Goal: Book appointment/travel/reservation

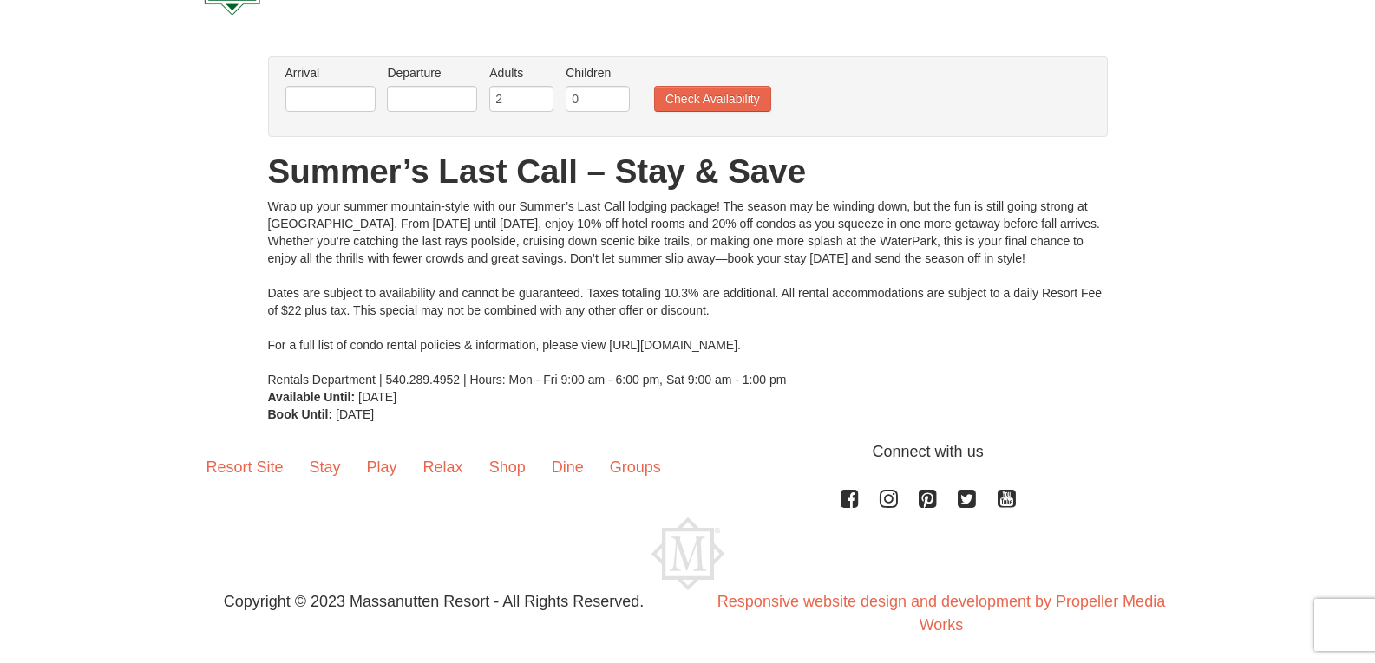
scroll to position [87, 0]
click at [343, 98] on input "text" at bounding box center [330, 98] width 90 height 26
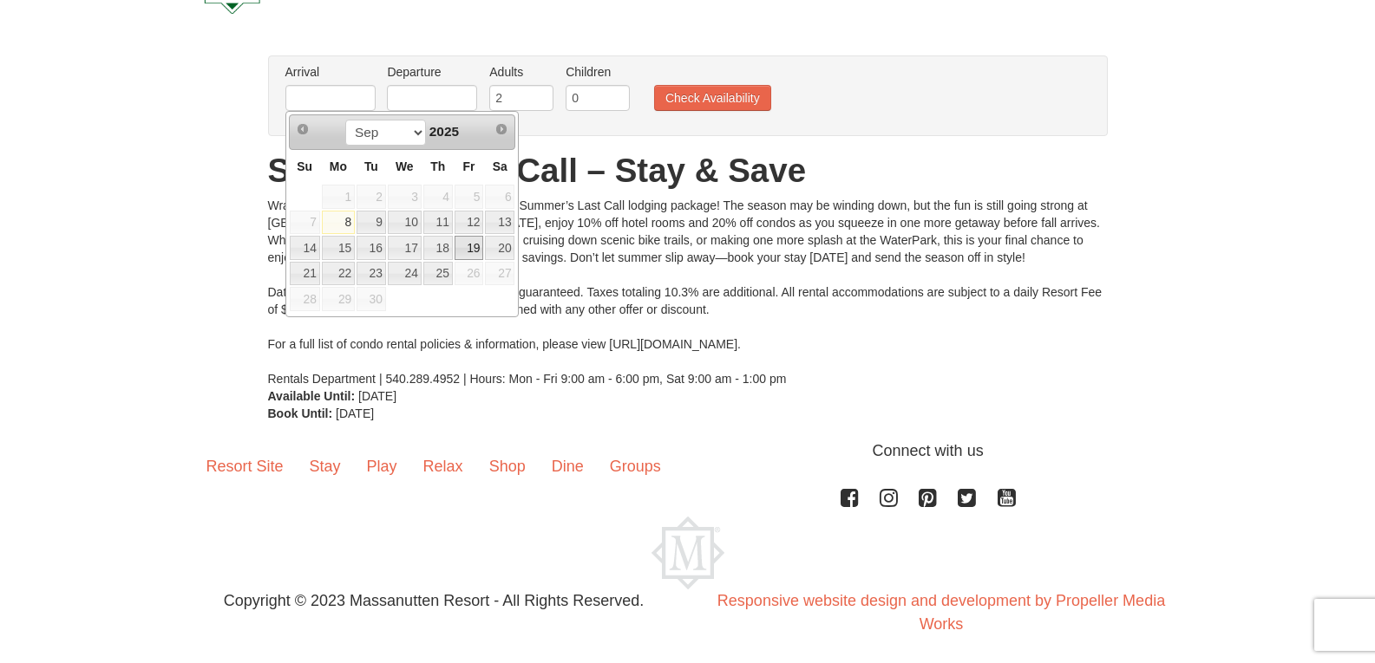
click at [471, 240] on link "19" at bounding box center [468, 248] width 29 height 24
type input "[DATE]"
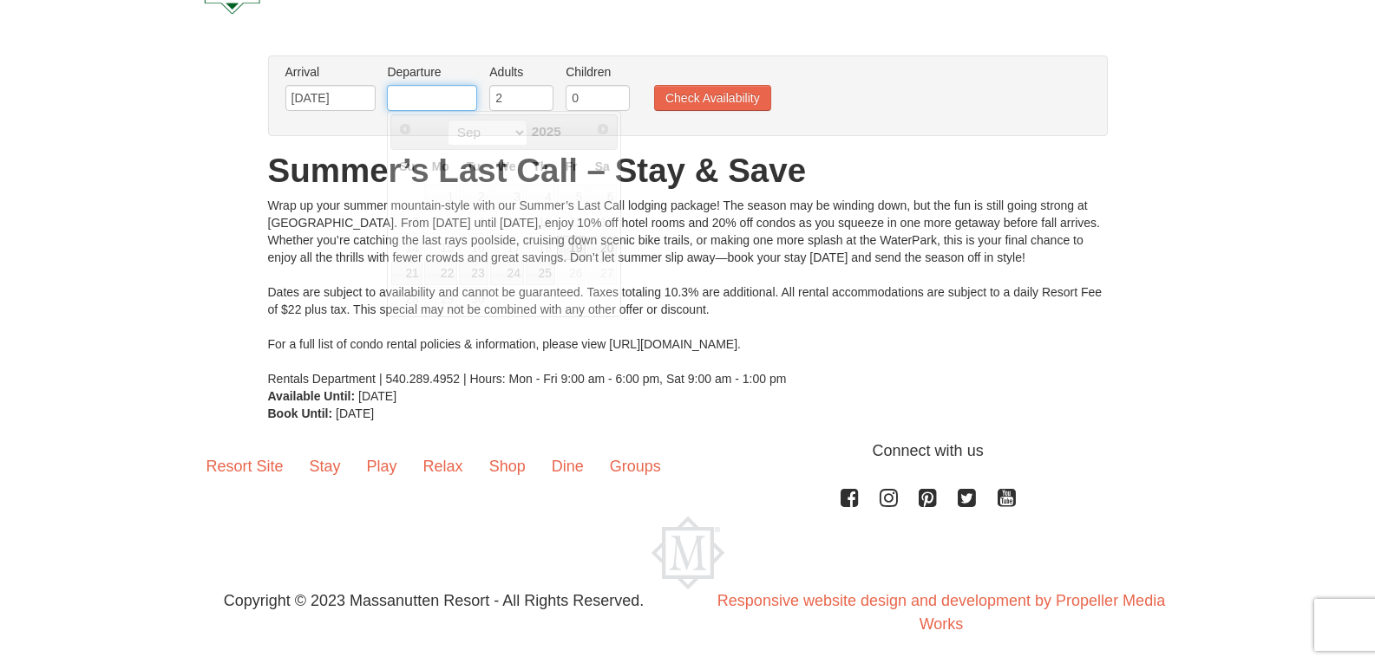
click at [452, 92] on input "text" at bounding box center [432, 98] width 90 height 26
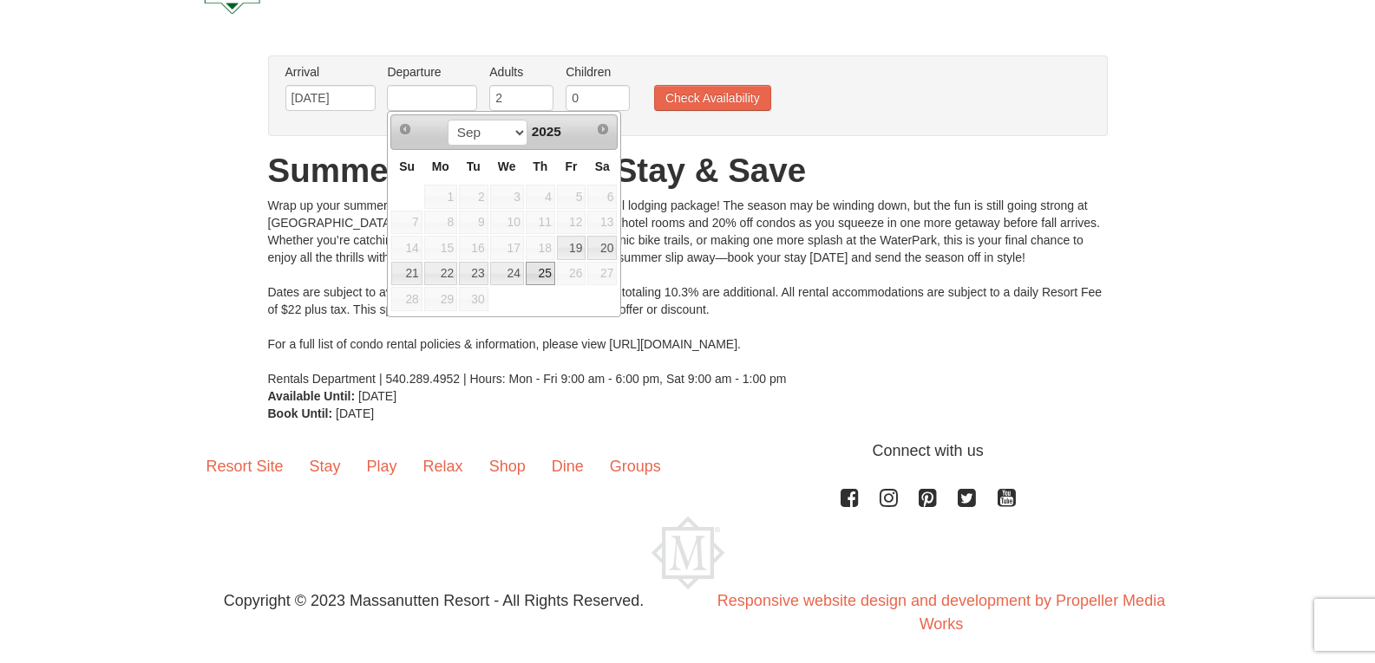
click at [547, 271] on link "25" at bounding box center [540, 274] width 29 height 24
type input "[DATE]"
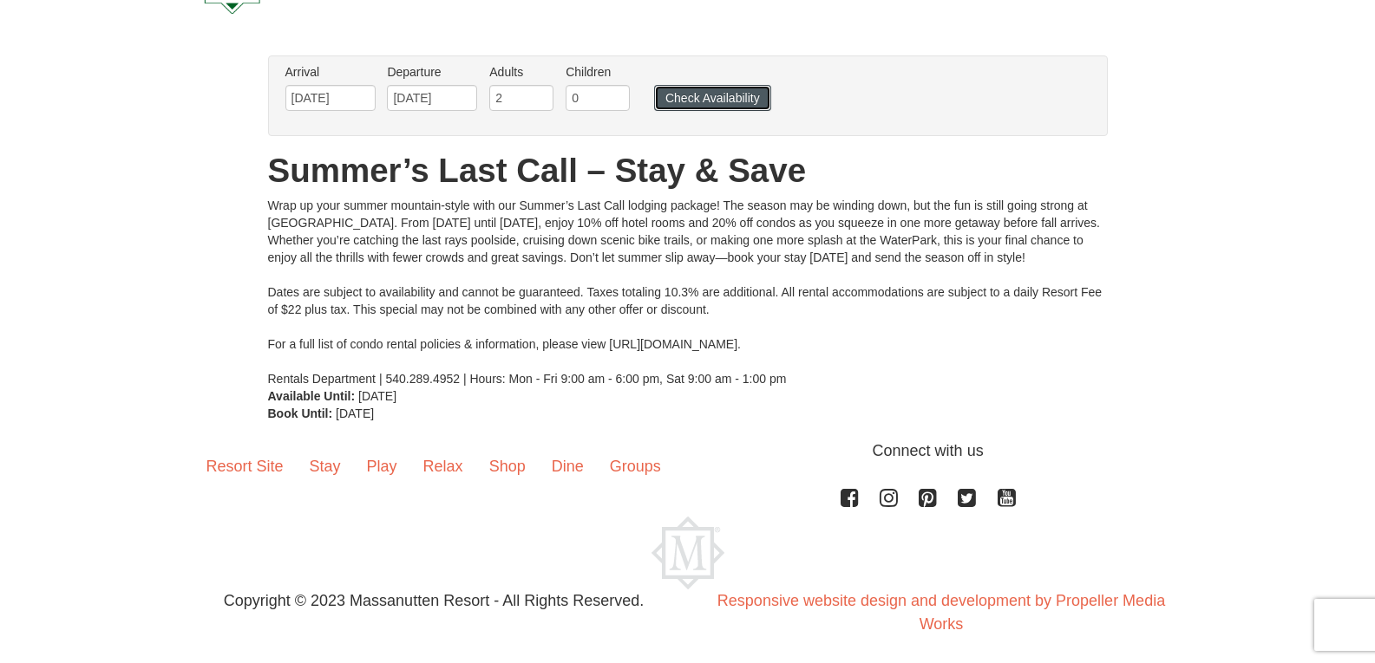
click at [700, 99] on button "Check Availability" at bounding box center [712, 98] width 117 height 26
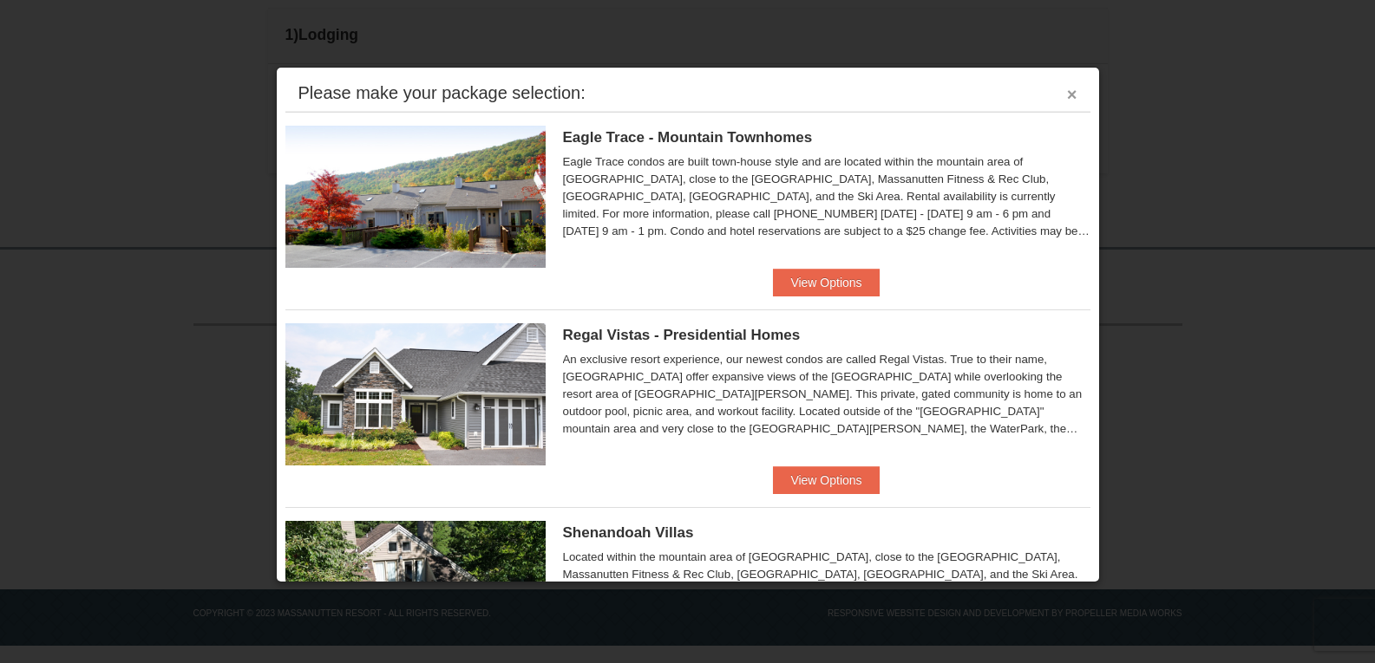
click at [1067, 96] on button "×" at bounding box center [1072, 94] width 10 height 17
